Goal: Information Seeking & Learning: Check status

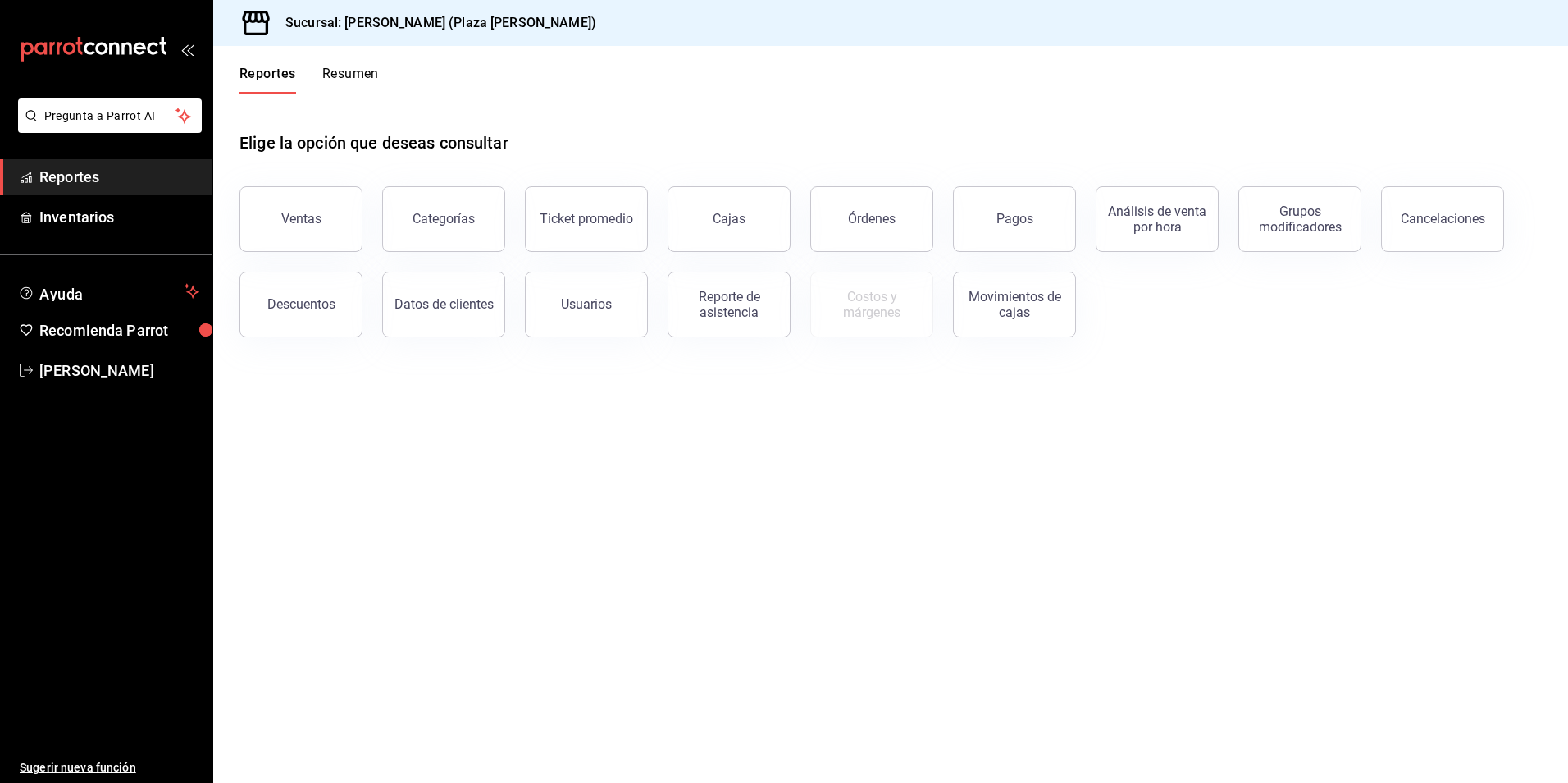
click at [362, 74] on button "Resumen" at bounding box center [351, 79] width 57 height 28
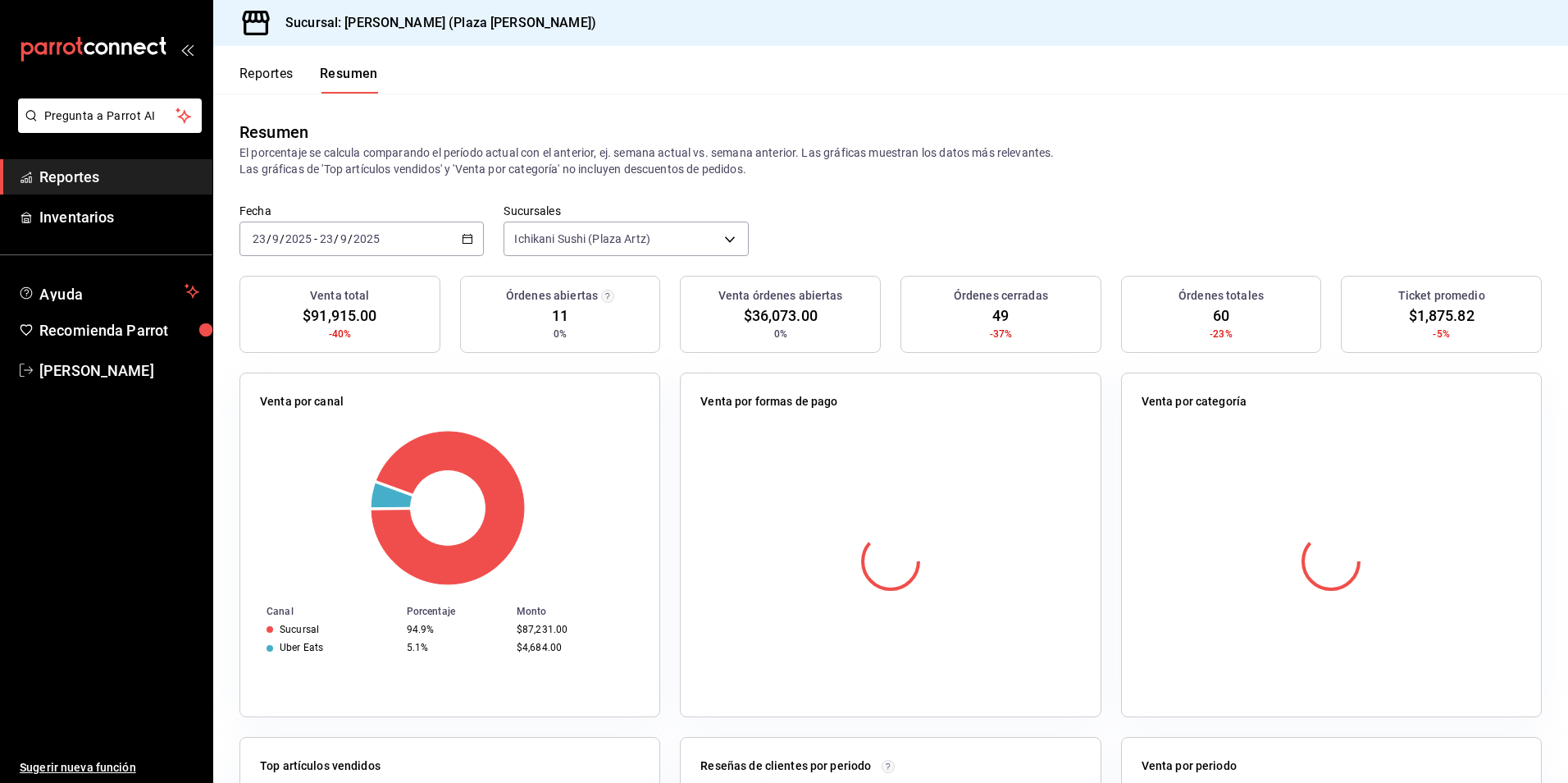
click at [281, 71] on button "Reportes" at bounding box center [266, 79] width 54 height 28
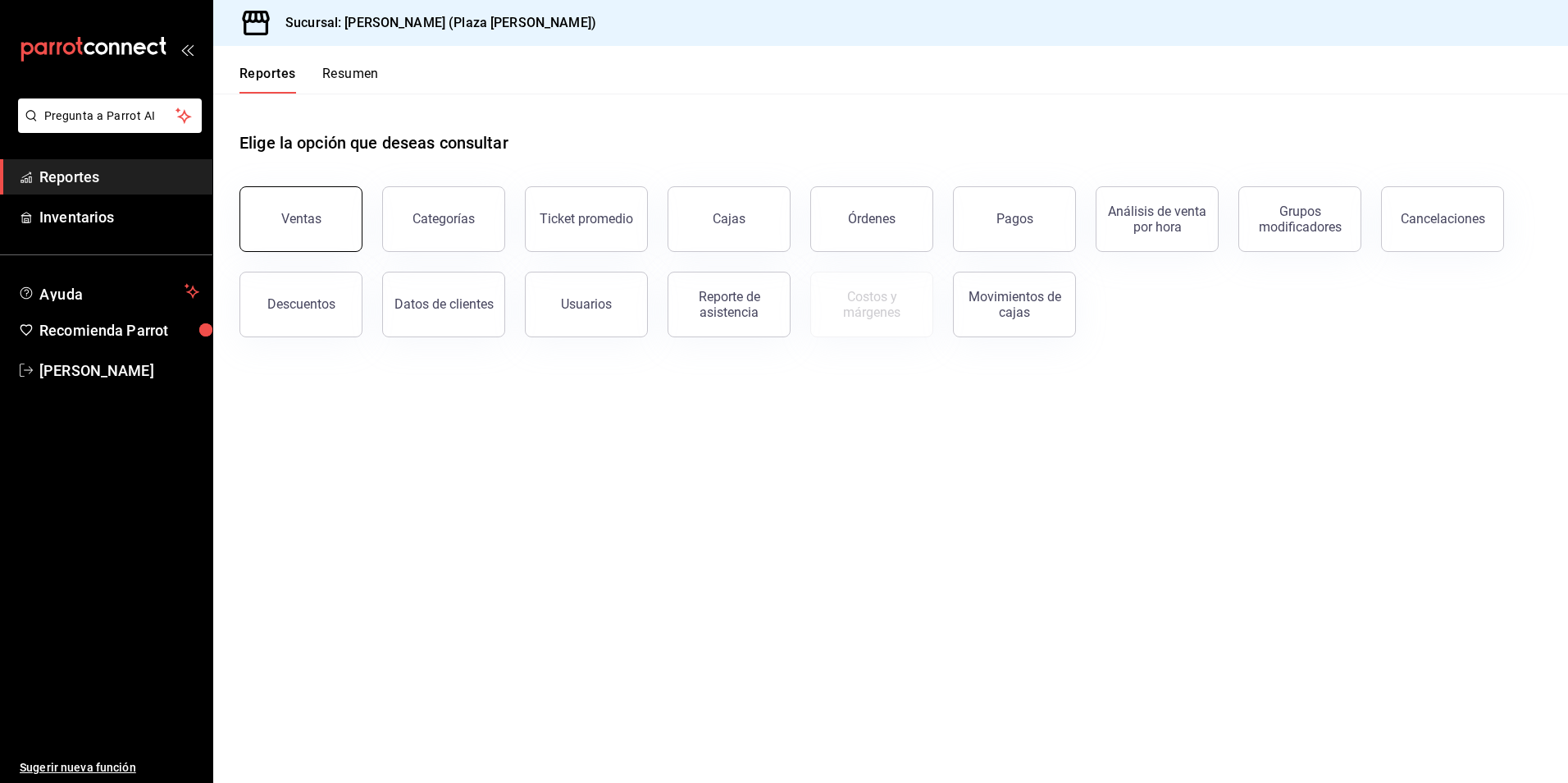
click at [326, 218] on button "Ventas" at bounding box center [301, 219] width 123 height 65
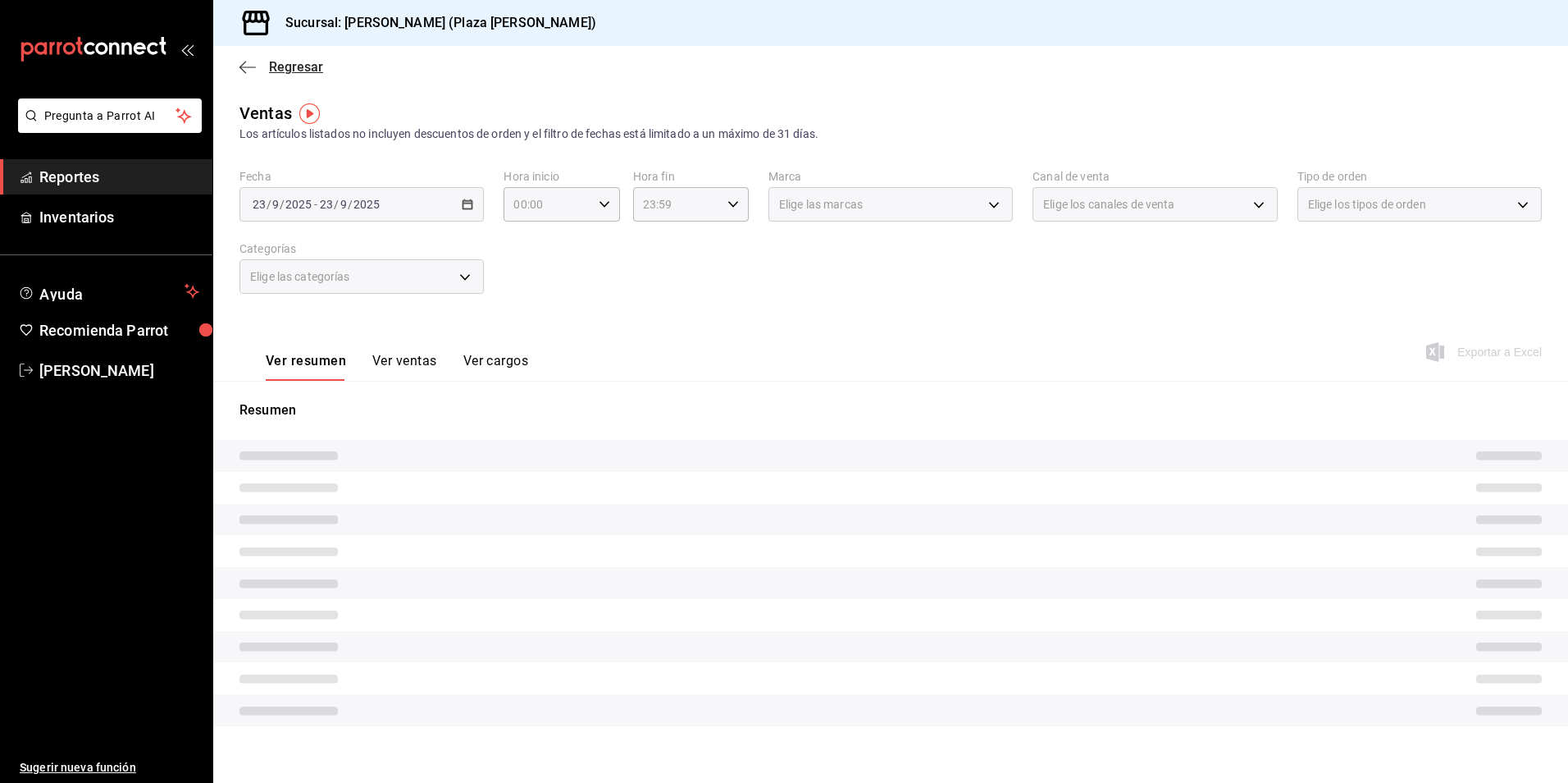
click at [286, 70] on span "Regresar" at bounding box center [296, 66] width 54 height 16
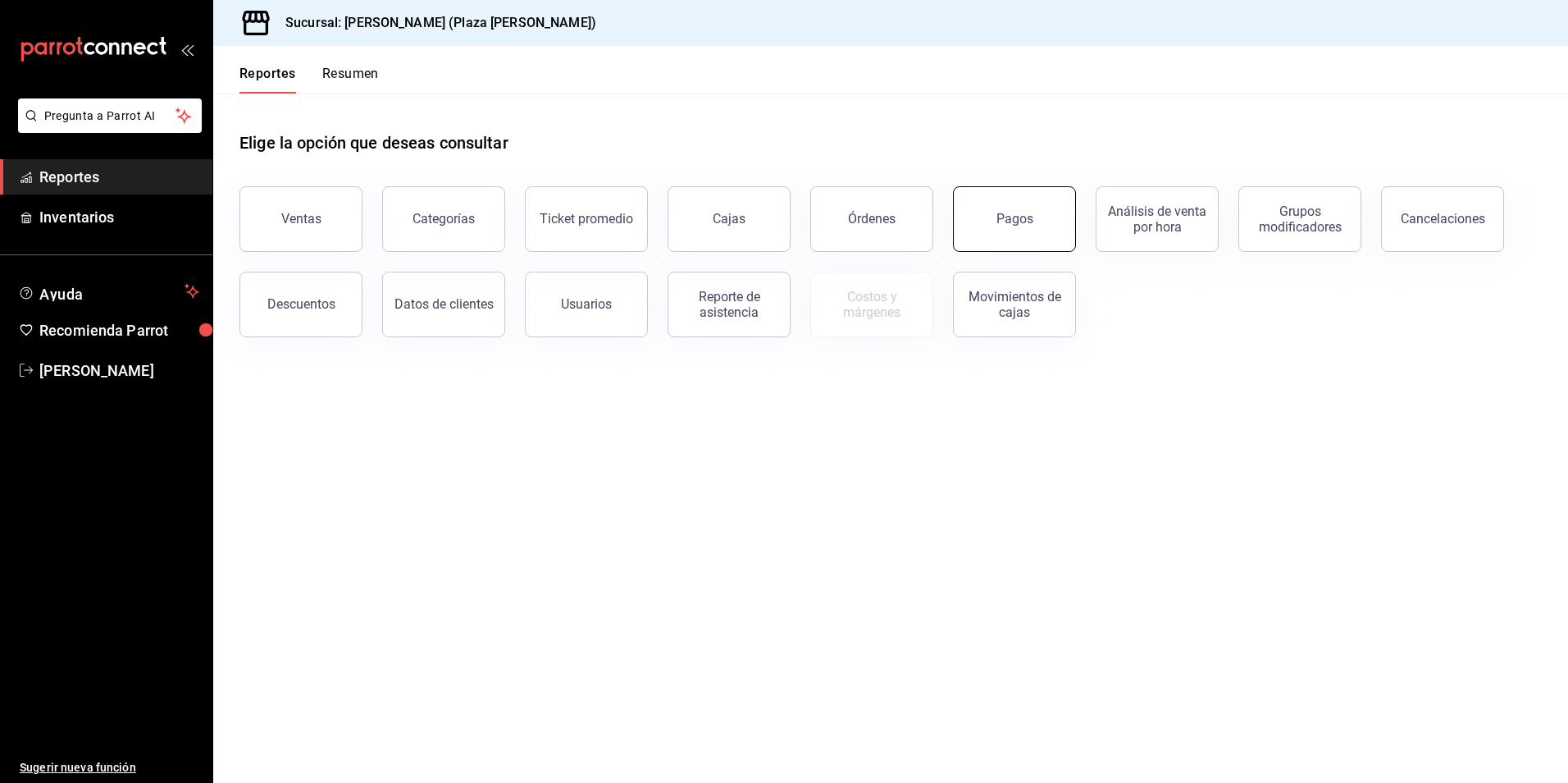
click at [1066, 221] on button "Pagos" at bounding box center [1014, 219] width 123 height 65
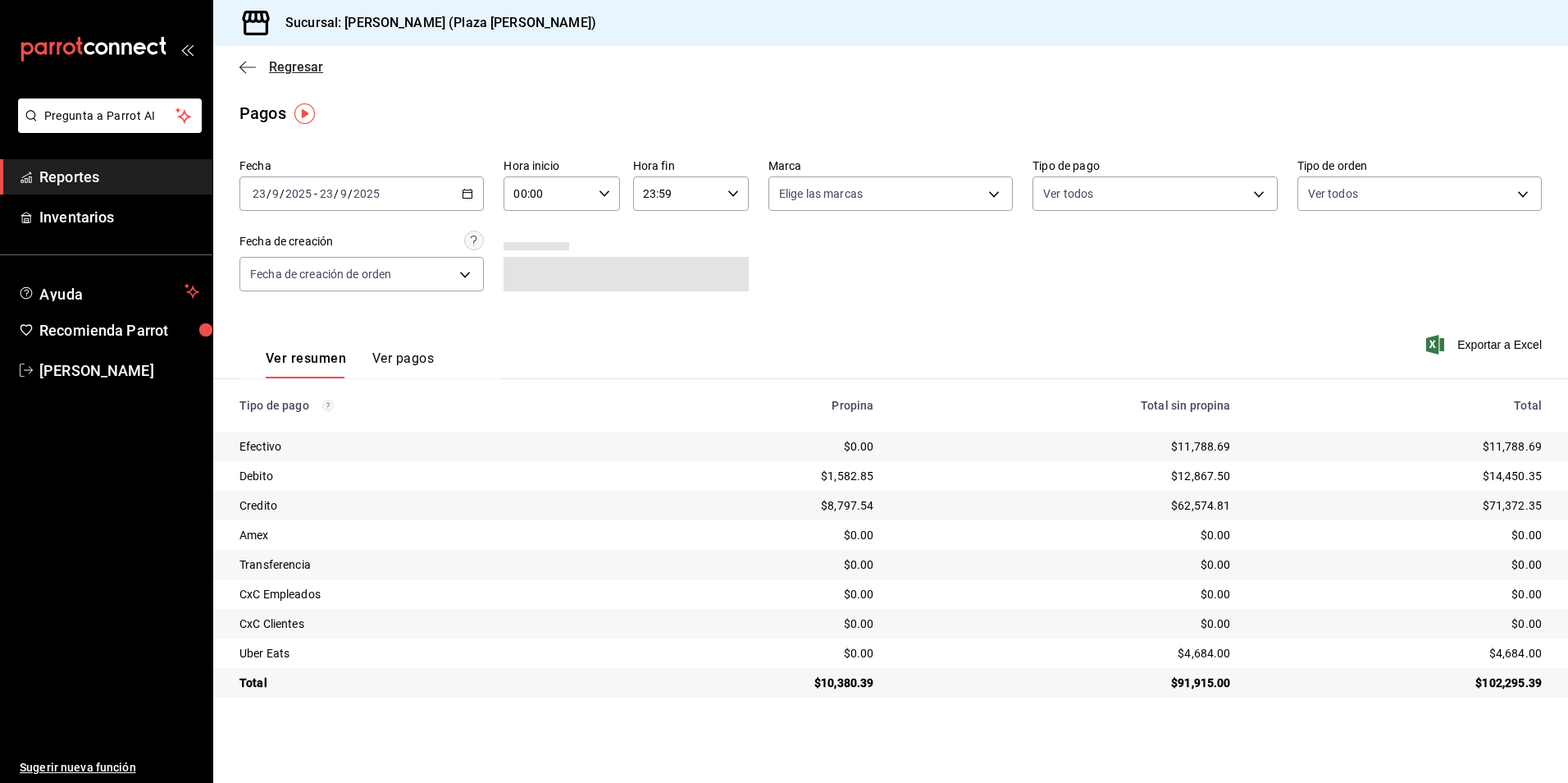
click at [292, 69] on span "Regresar" at bounding box center [296, 66] width 54 height 16
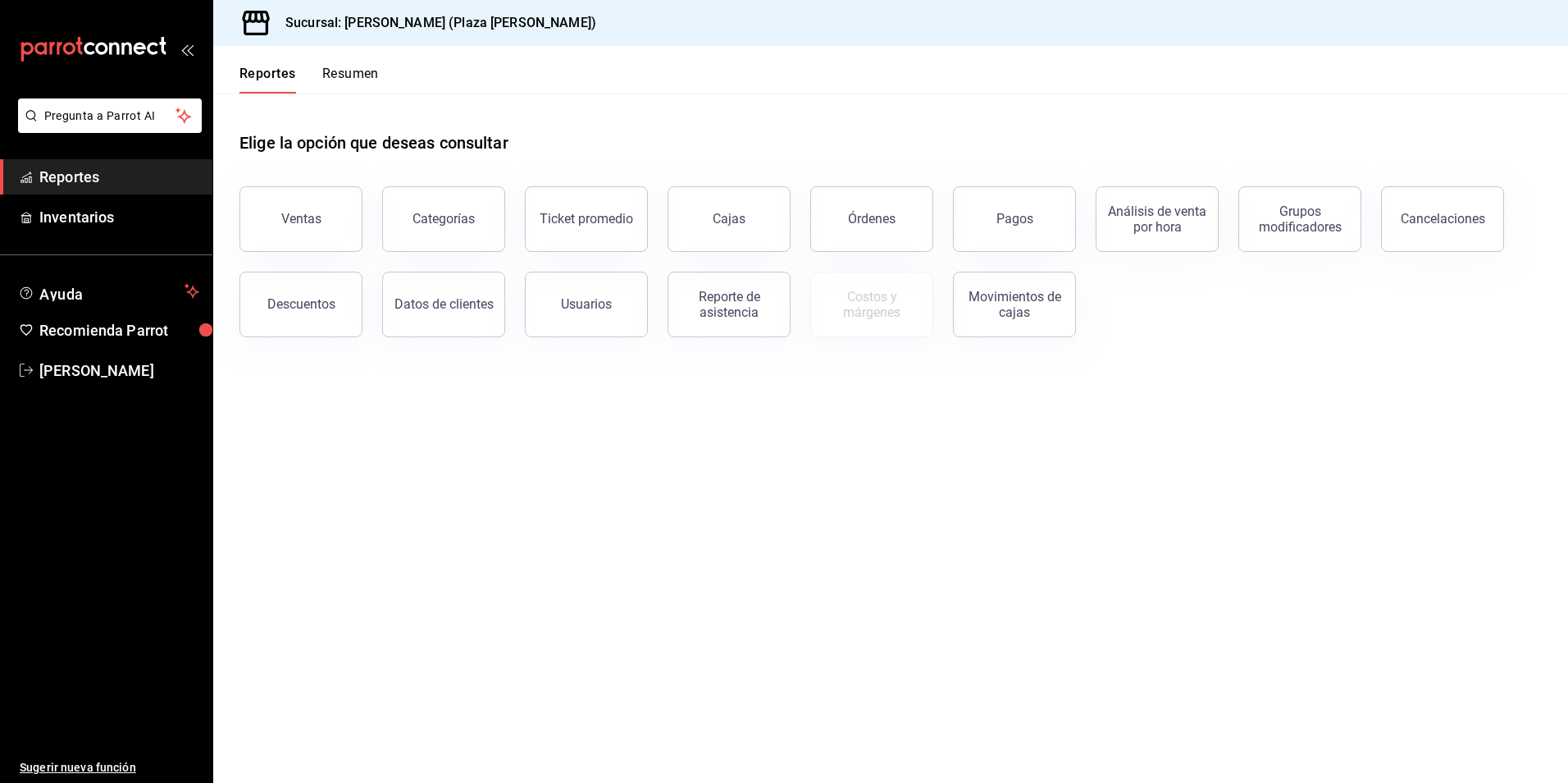
click at [347, 74] on button "Resumen" at bounding box center [351, 79] width 57 height 28
